Goal: Information Seeking & Learning: Learn about a topic

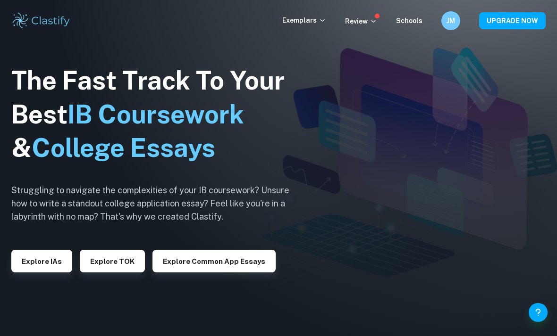
scroll to position [50, 0]
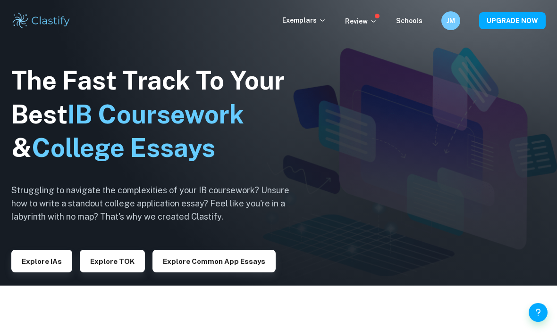
click at [298, 25] on p "Exemplars" at bounding box center [304, 20] width 44 height 10
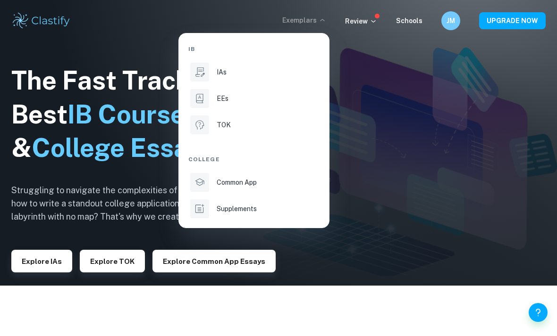
click at [194, 73] on icon at bounding box center [199, 72] width 12 height 12
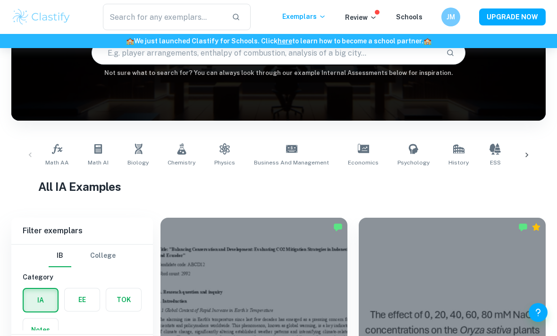
scroll to position [100, 0]
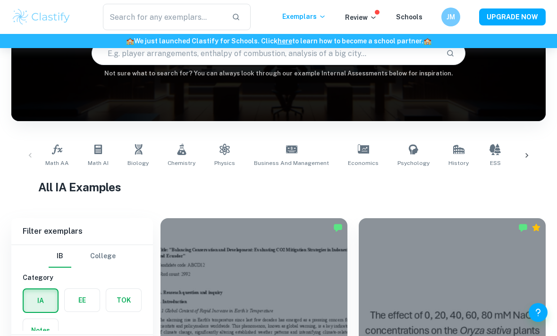
click at [221, 159] on link "Physics" at bounding box center [224, 155] width 28 height 31
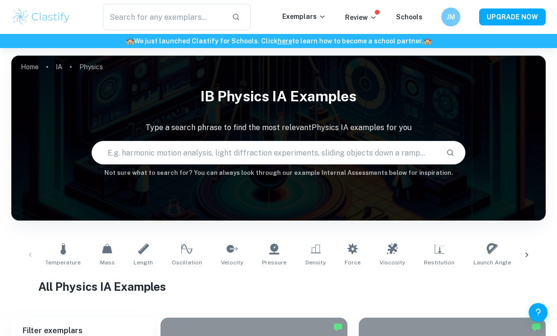
click at [156, 151] on input "text" at bounding box center [265, 153] width 346 height 26
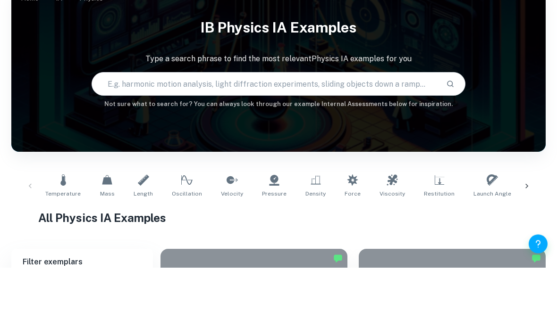
type input "D"
type input "Refractive index"
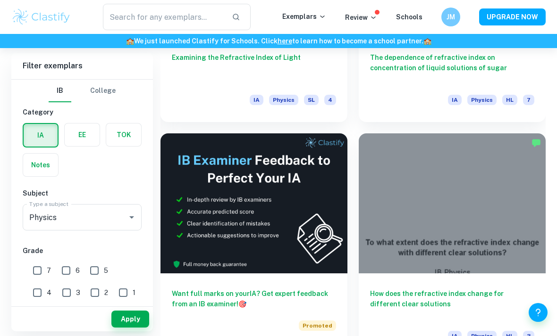
scroll to position [423, 0]
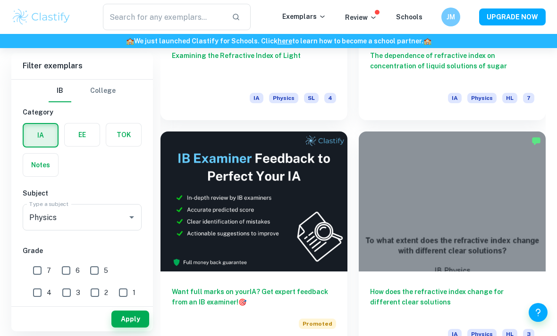
click at [41, 269] on input "7" at bounding box center [37, 270] width 19 height 19
checkbox input "true"
click at [133, 328] on button "Apply" at bounding box center [130, 319] width 38 height 17
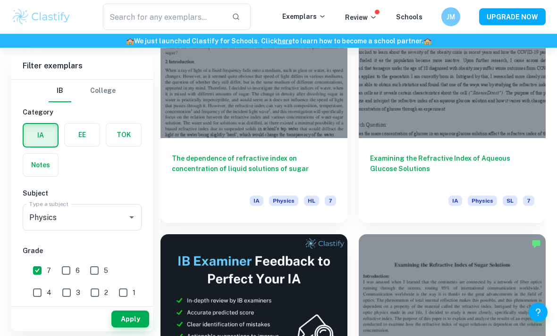
scroll to position [320, 0]
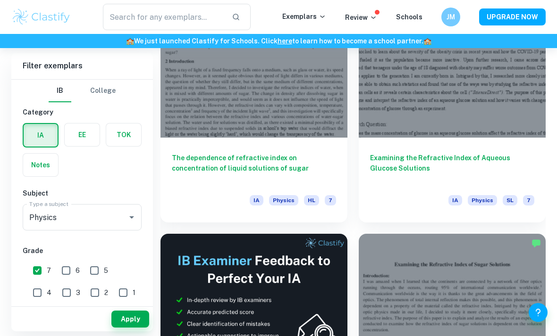
click at [253, 180] on h6 "The dependence of refractive index on concentration of liquid solutions of sugar" at bounding box center [254, 168] width 164 height 31
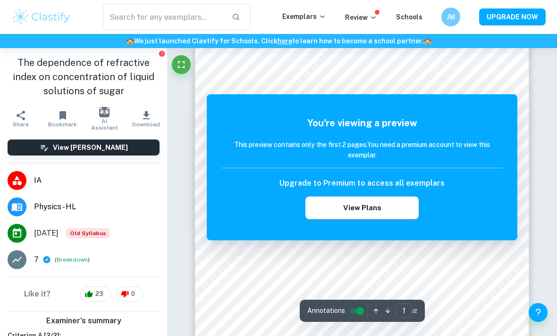
scroll to position [32, 0]
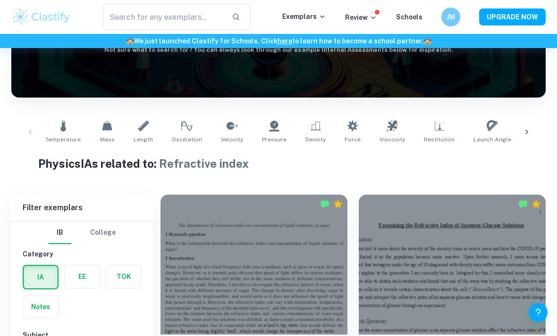
scroll to position [224, 0]
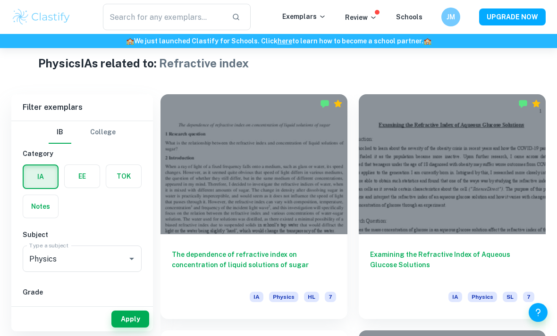
click at [375, 189] on div at bounding box center [452, 164] width 187 height 140
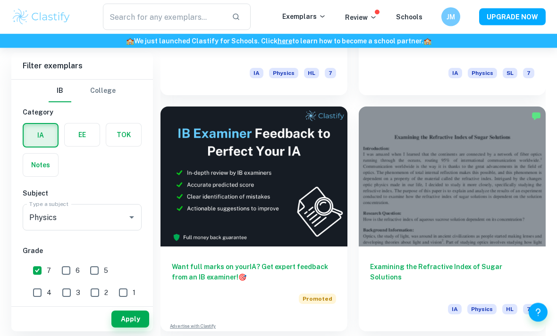
scroll to position [448, 0]
click at [376, 237] on div at bounding box center [452, 177] width 187 height 140
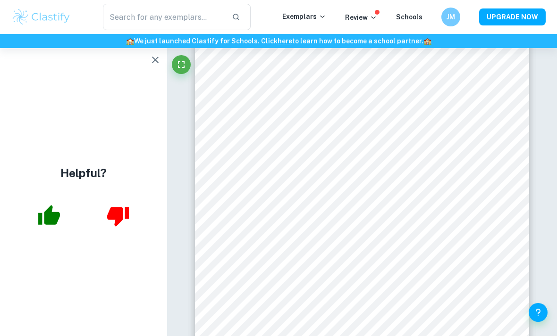
scroll to position [521, 0]
click at [158, 62] on icon "button" at bounding box center [155, 59] width 11 height 11
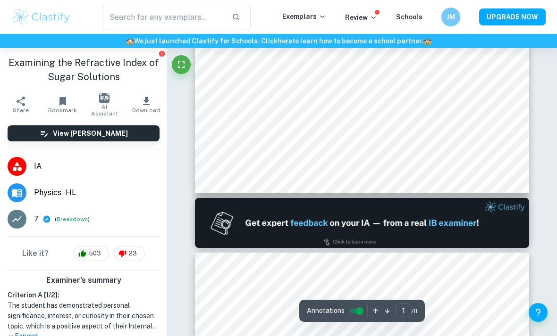
scroll to position [0, 0]
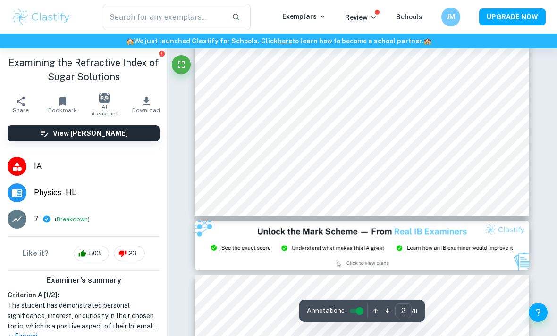
type input "3"
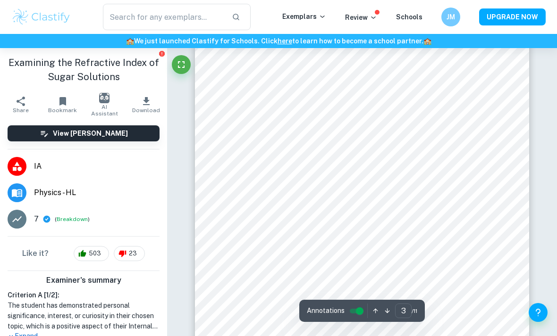
scroll to position [1060, 0]
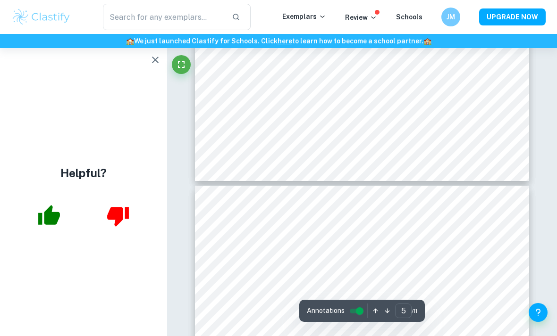
scroll to position [1729, 0]
type input "4"
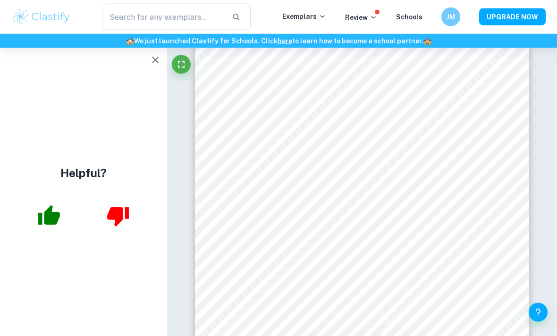
scroll to position [1559, 0]
